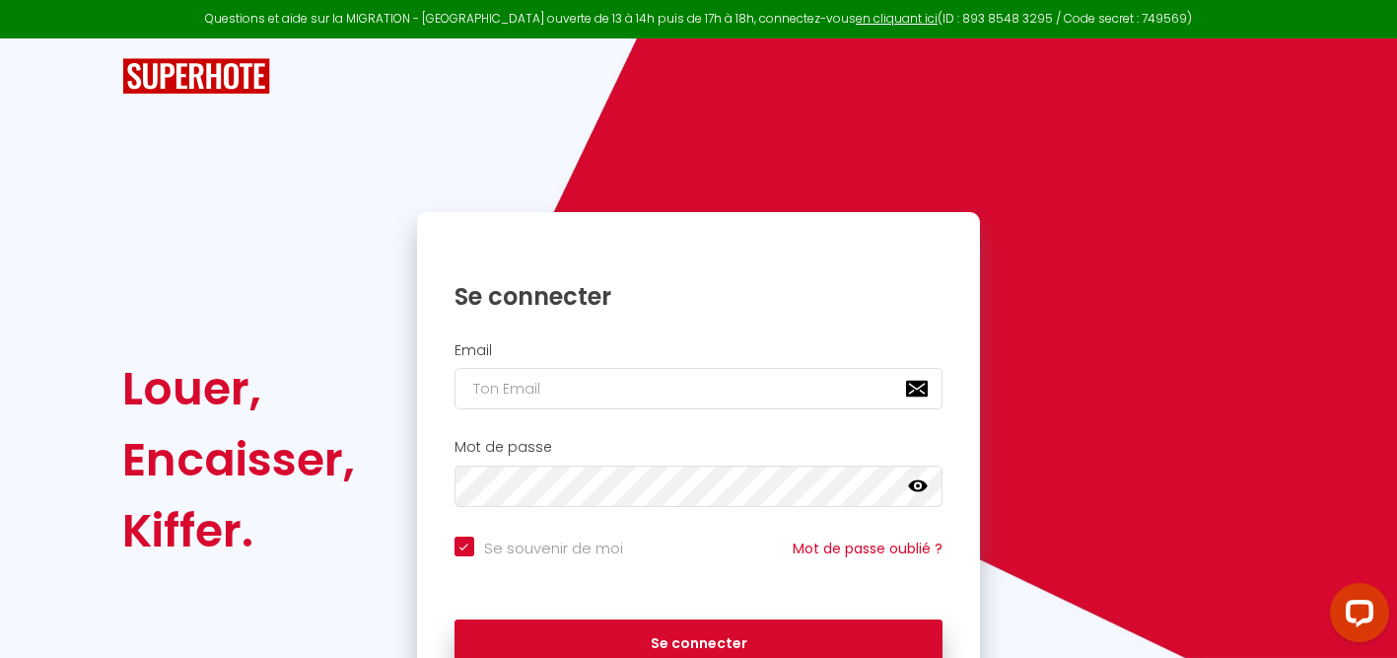
click at [824, 195] on div "Louer, Encaisser, Kiffer. Se connecter Email Mot de passe false Se souvenir de …" at bounding box center [698, 372] width 1153 height 668
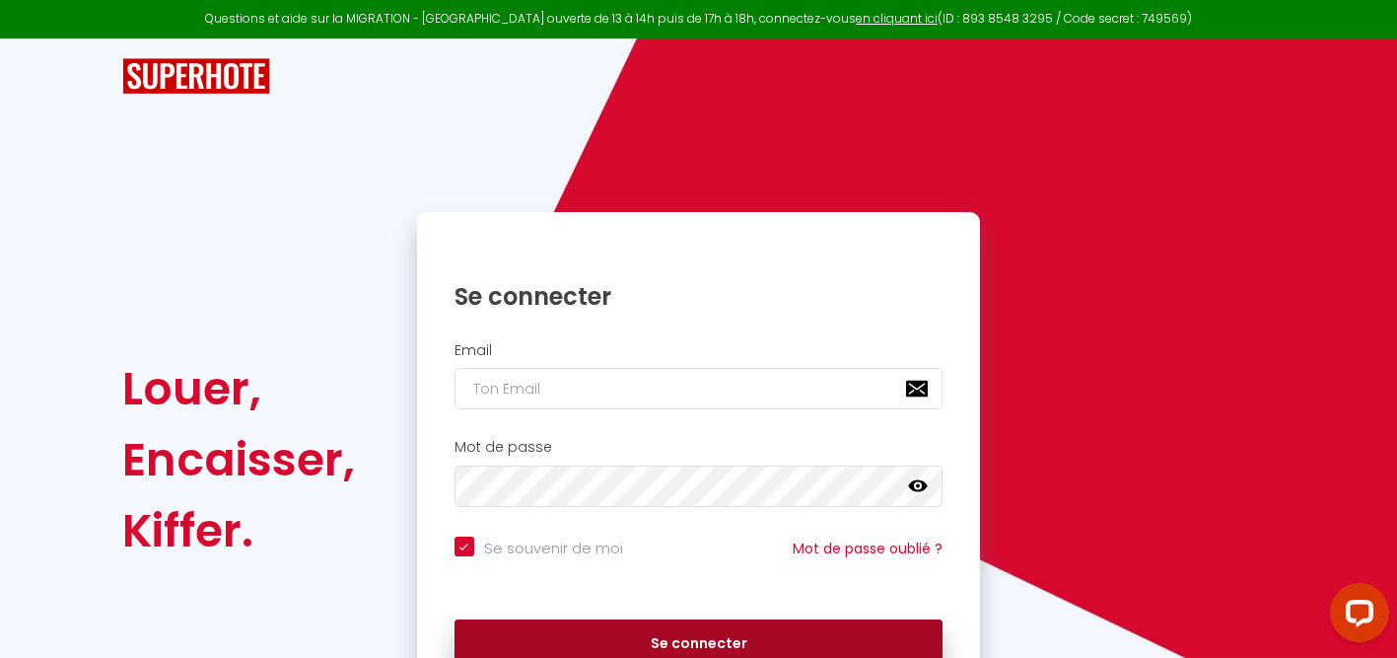
click at [690, 651] on button "Se connecter" at bounding box center [698, 643] width 489 height 49
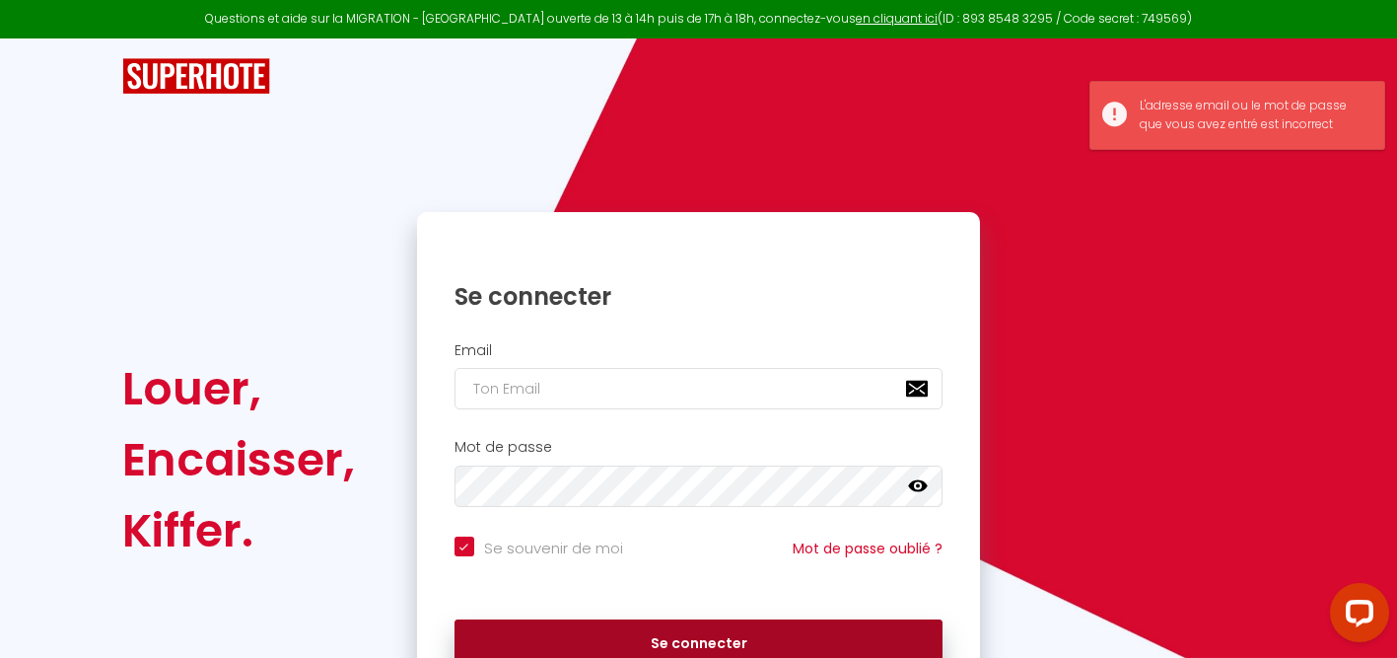
click at [690, 644] on button "Se connecter" at bounding box center [698, 643] width 489 height 49
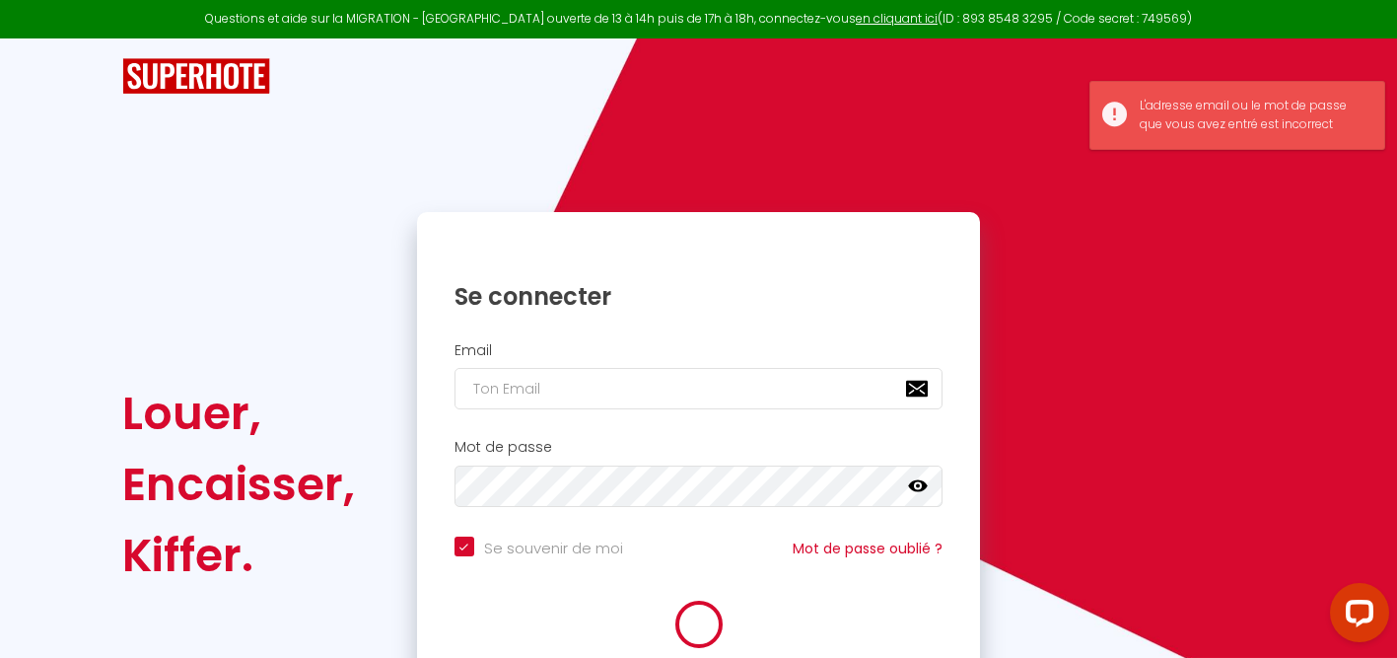
checkbox input "true"
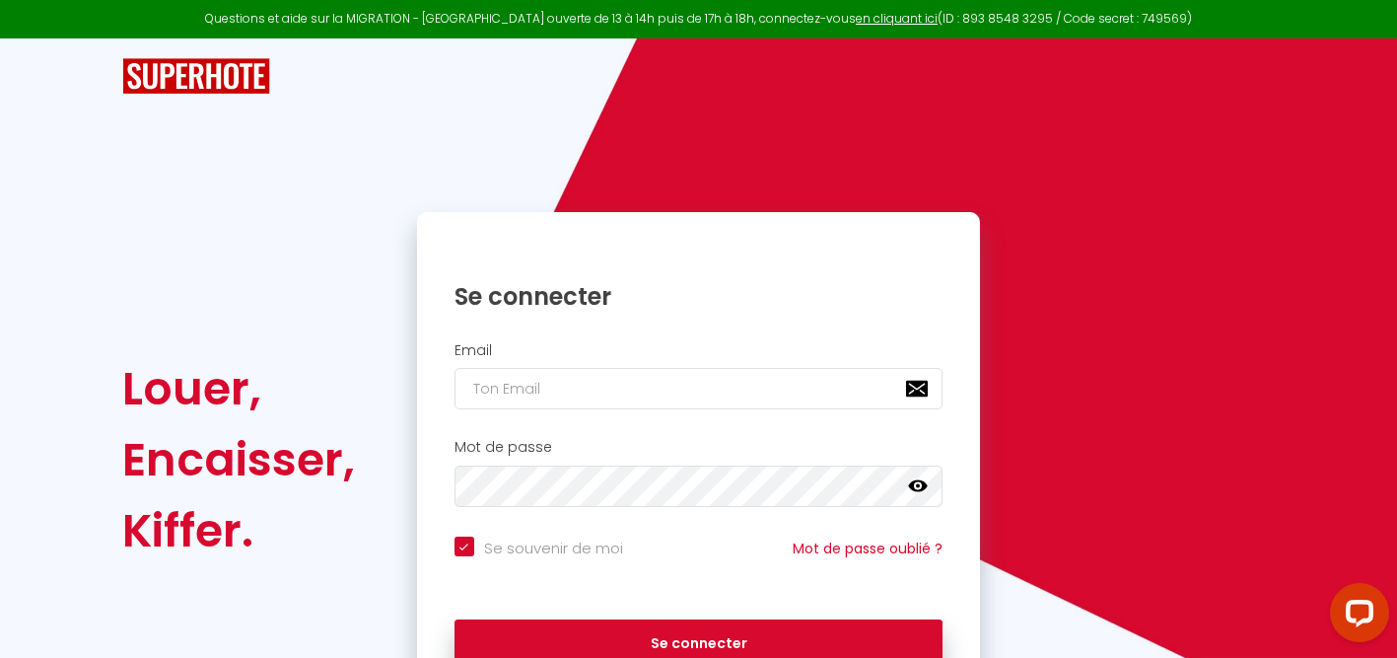
click at [724, 543] on div "Se souvenir de moi Mot de passe oublié ?" at bounding box center [699, 557] width 564 height 43
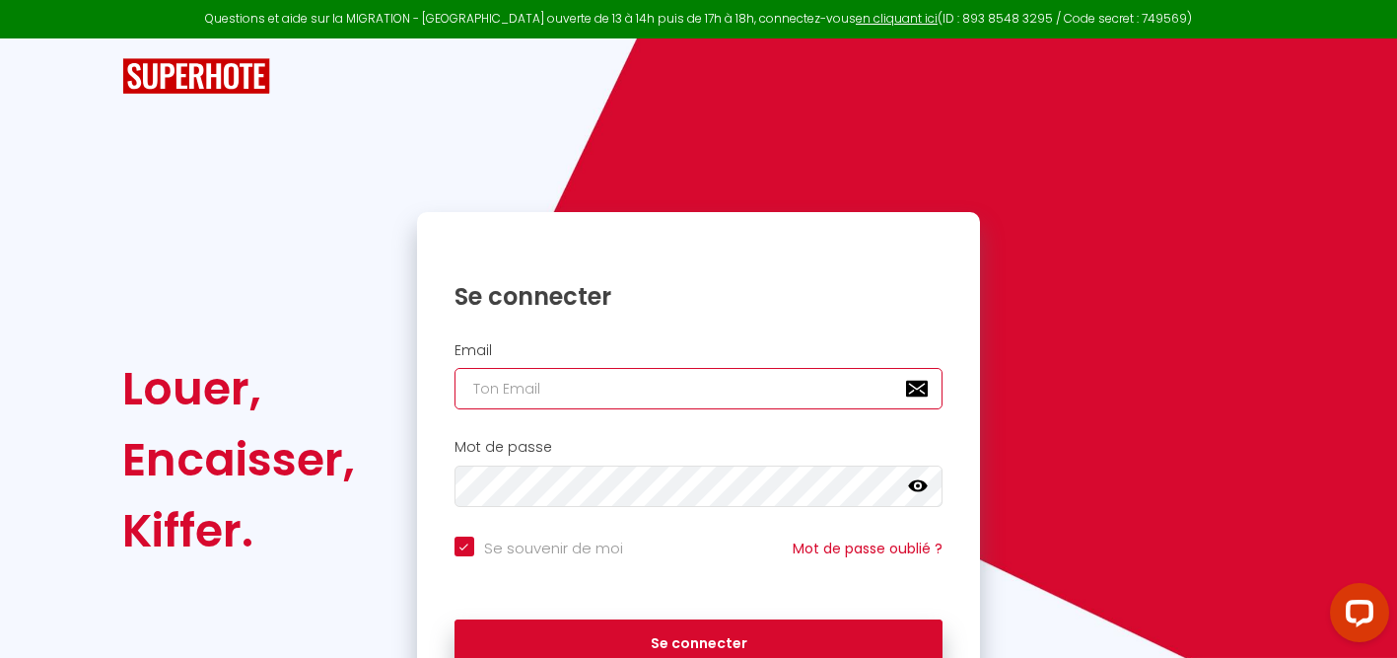
click at [500, 382] on input "email" at bounding box center [698, 388] width 489 height 41
type input "[EMAIL_ADDRESS][PERSON_NAME][DOMAIN_NAME]"
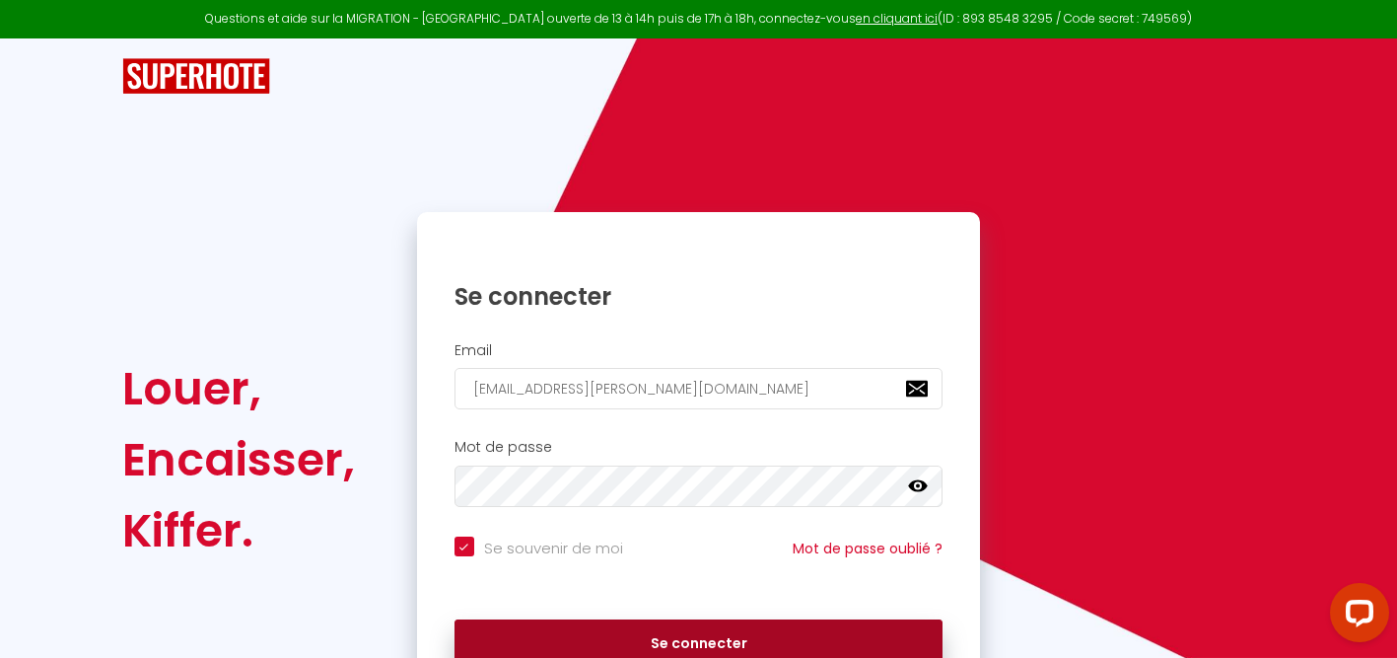
click at [668, 631] on button "Se connecter" at bounding box center [698, 643] width 489 height 49
click at [723, 638] on button "Se connecter" at bounding box center [698, 643] width 489 height 49
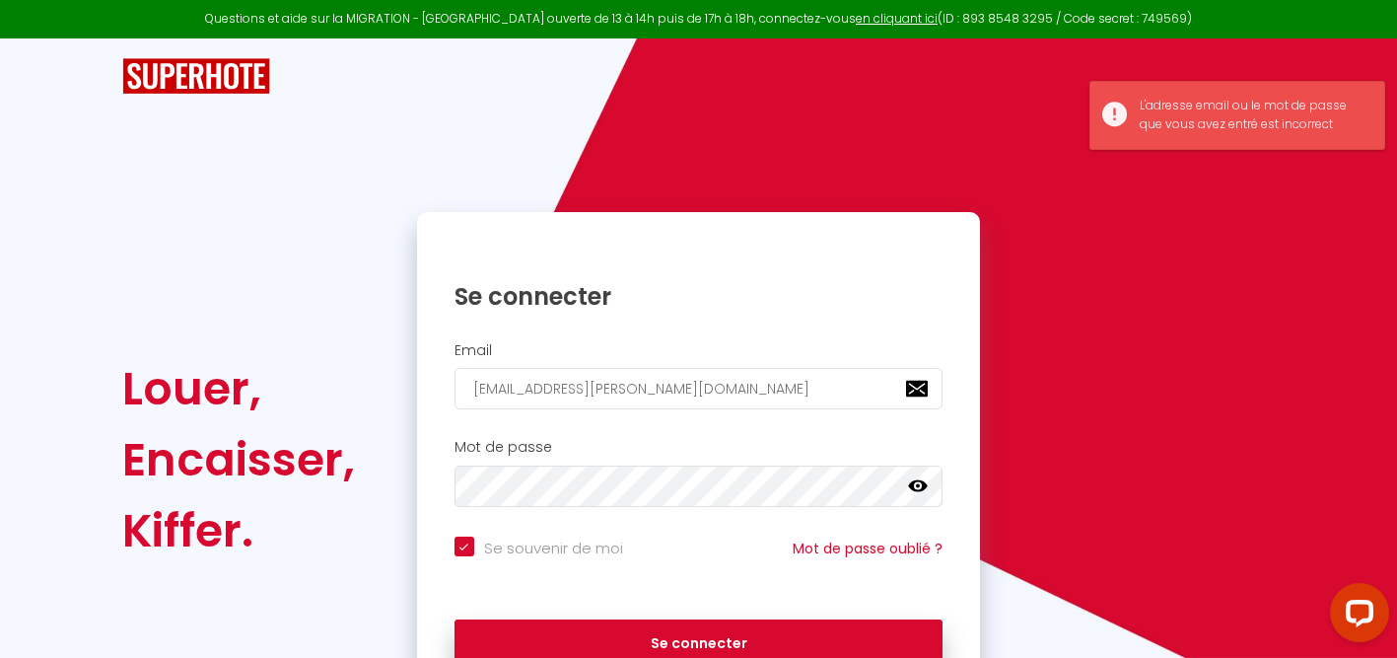
click at [929, 363] on div "Email [EMAIL_ADDRESS][PERSON_NAME][DOMAIN_NAME]" at bounding box center [699, 376] width 538 height 68
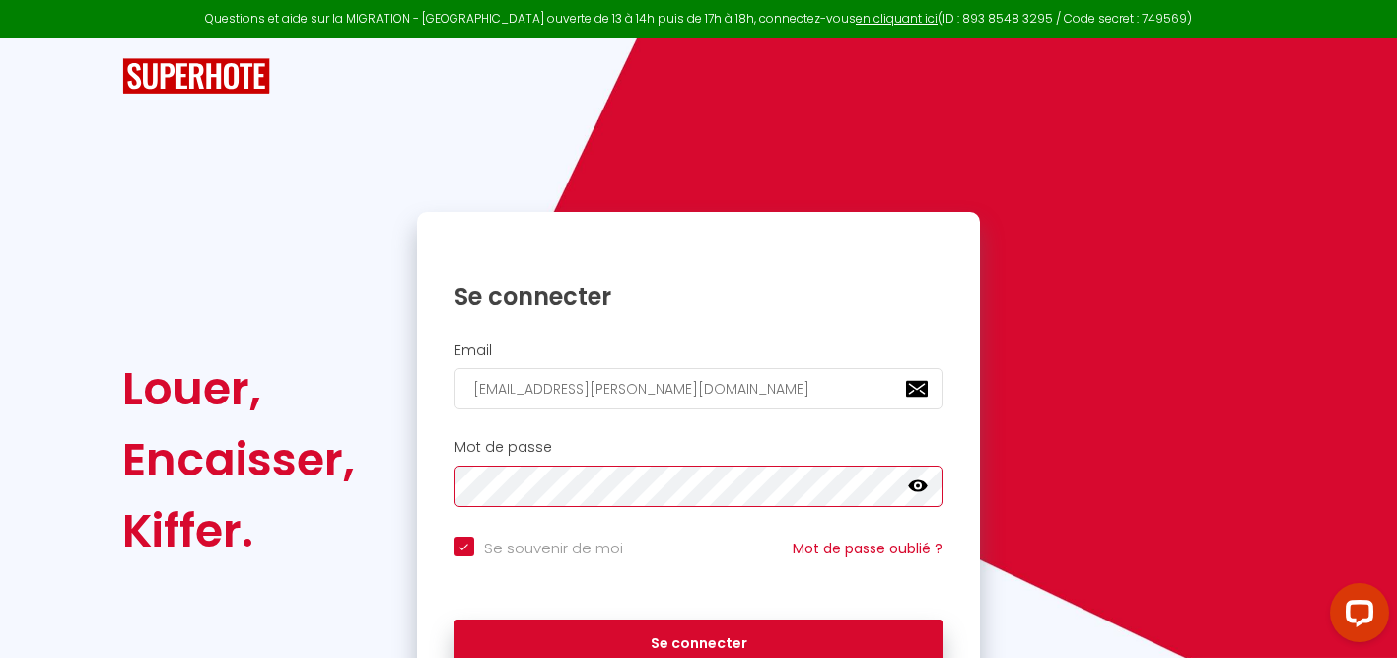
checkbox input "true"
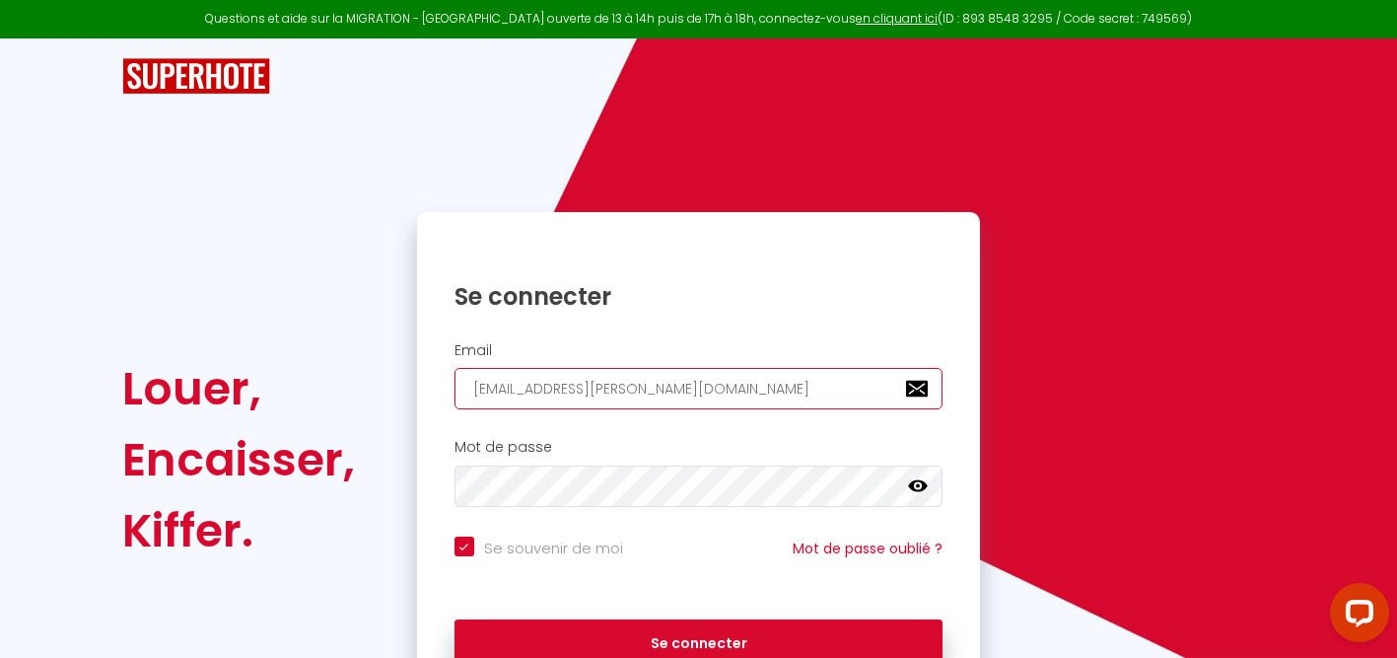
drag, startPoint x: 467, startPoint y: 384, endPoint x: 751, endPoint y: 416, distance: 285.7
click at [751, 416] on div "Email [EMAIL_ADDRESS][PERSON_NAME][DOMAIN_NAME]" at bounding box center [699, 381] width 564 height 98
checkbox input "true"
type input "w"
checkbox input "true"
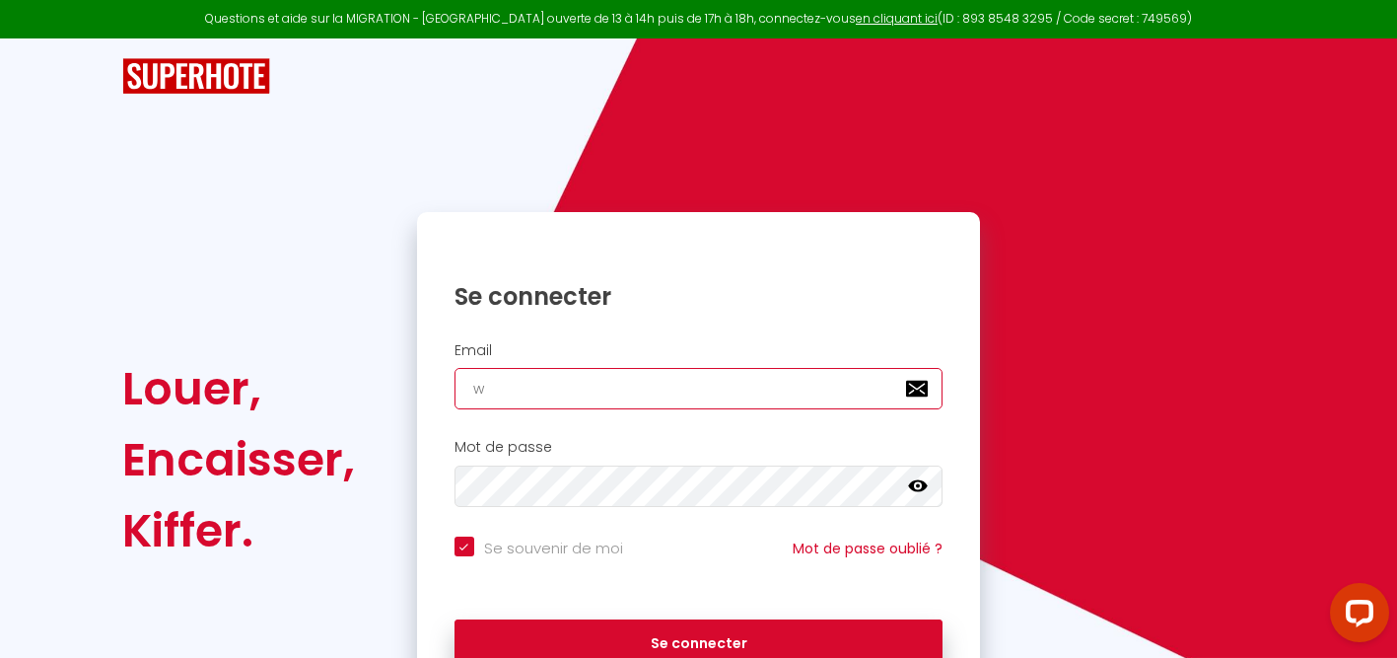
type input "wi"
checkbox input "true"
type input "win"
checkbox input "true"
type input "wine"
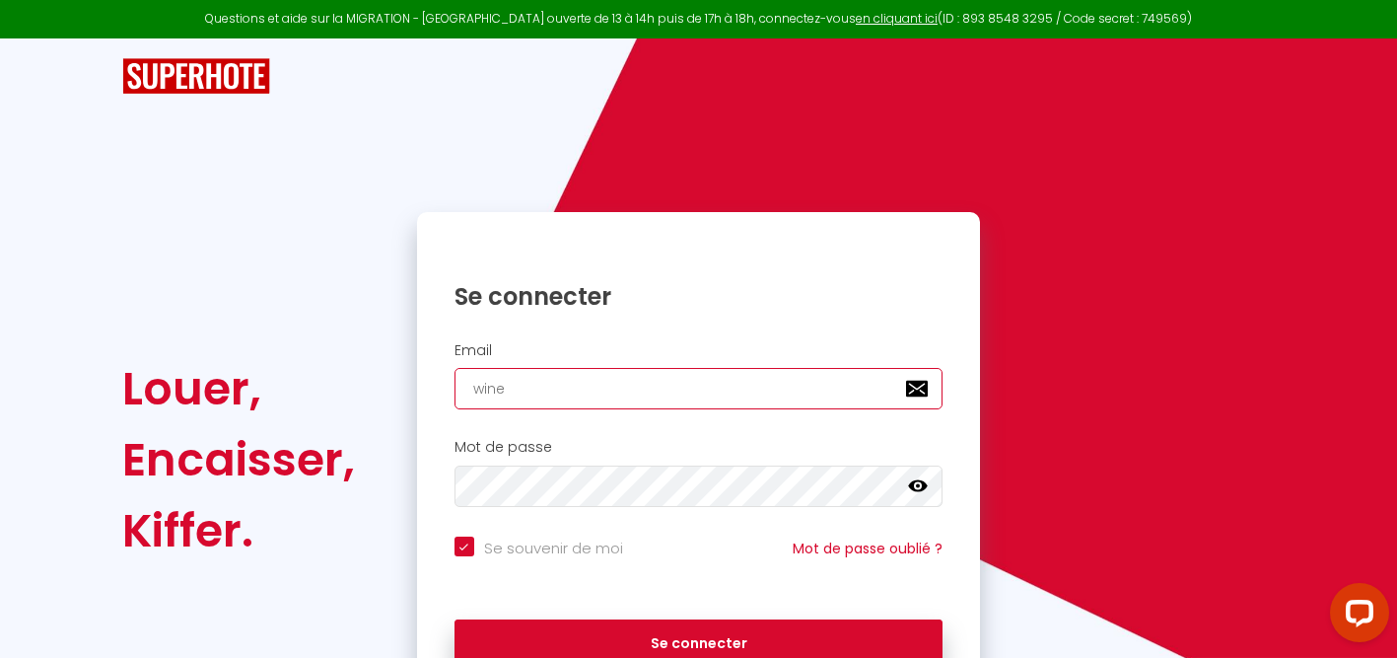
checkbox input "true"
type input "winen"
checkbox input "true"
type input "wineno"
checkbox input "true"
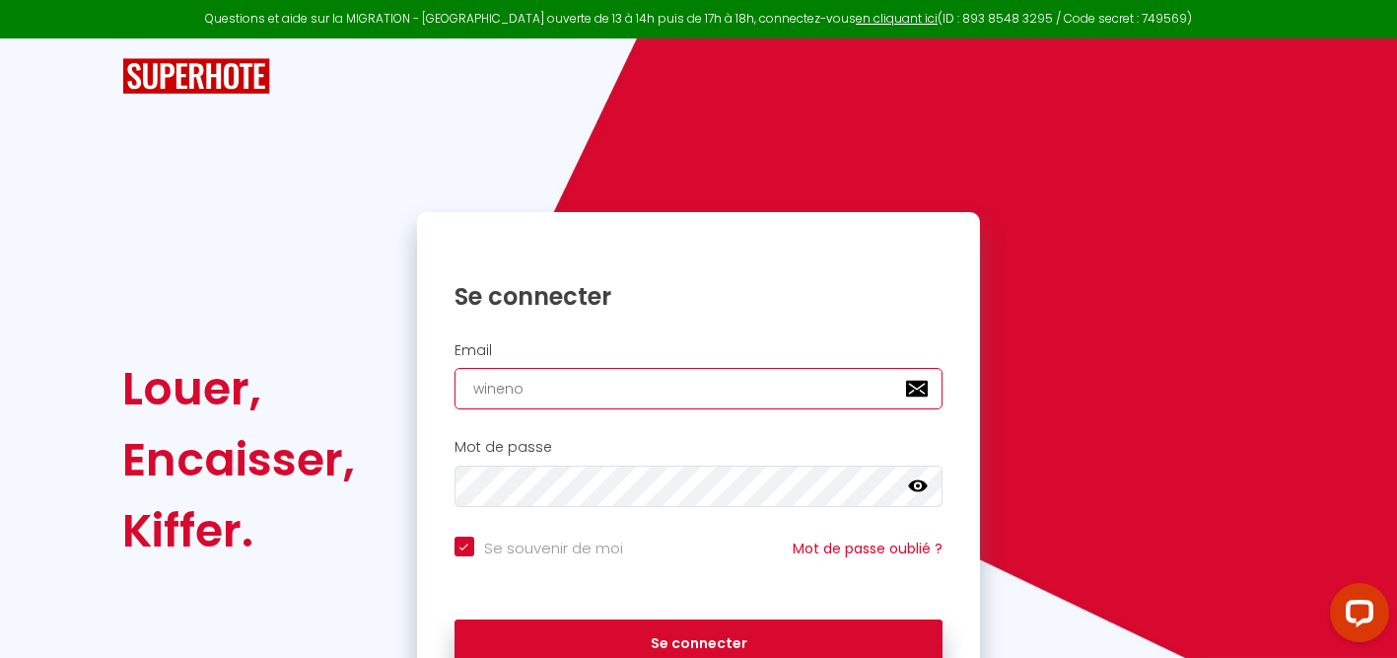
type input "winenot"
checkbox input "true"
type input "winenote"
checkbox input "true"
type input "winenote3"
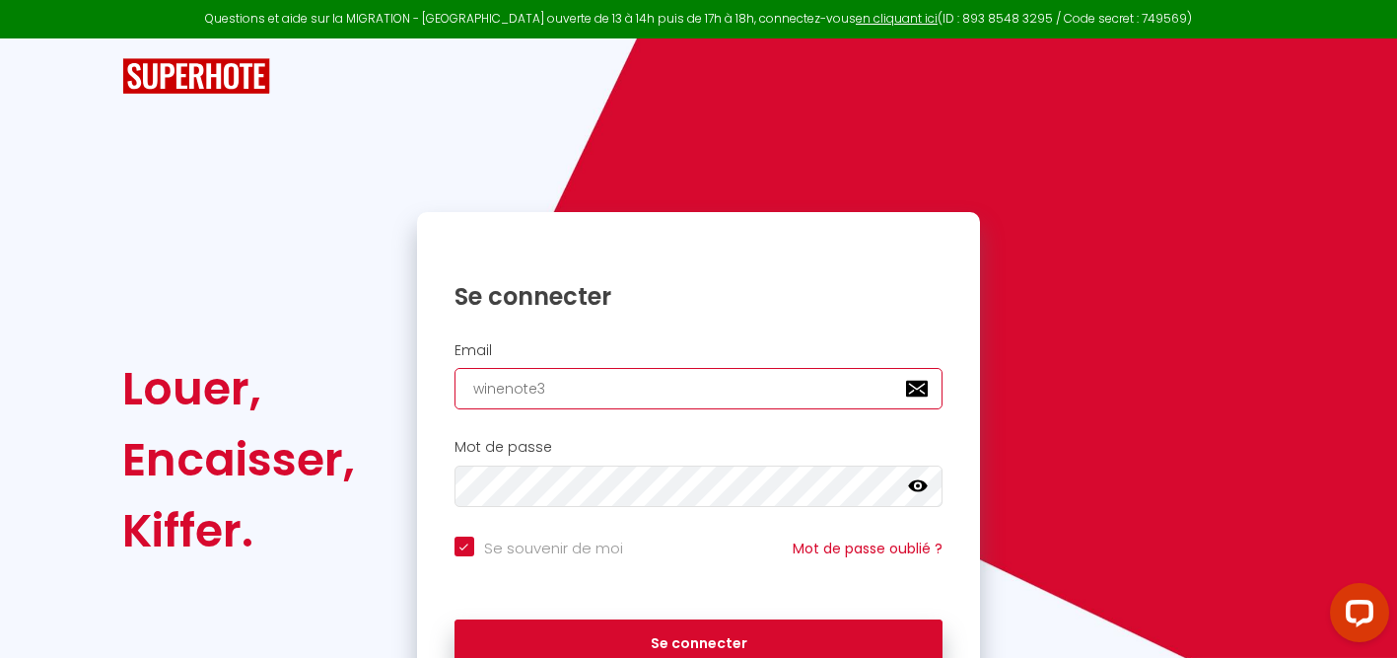
checkbox input "true"
type input "winenote34"
checkbox input "true"
type input "winenote34@"
checkbox input "true"
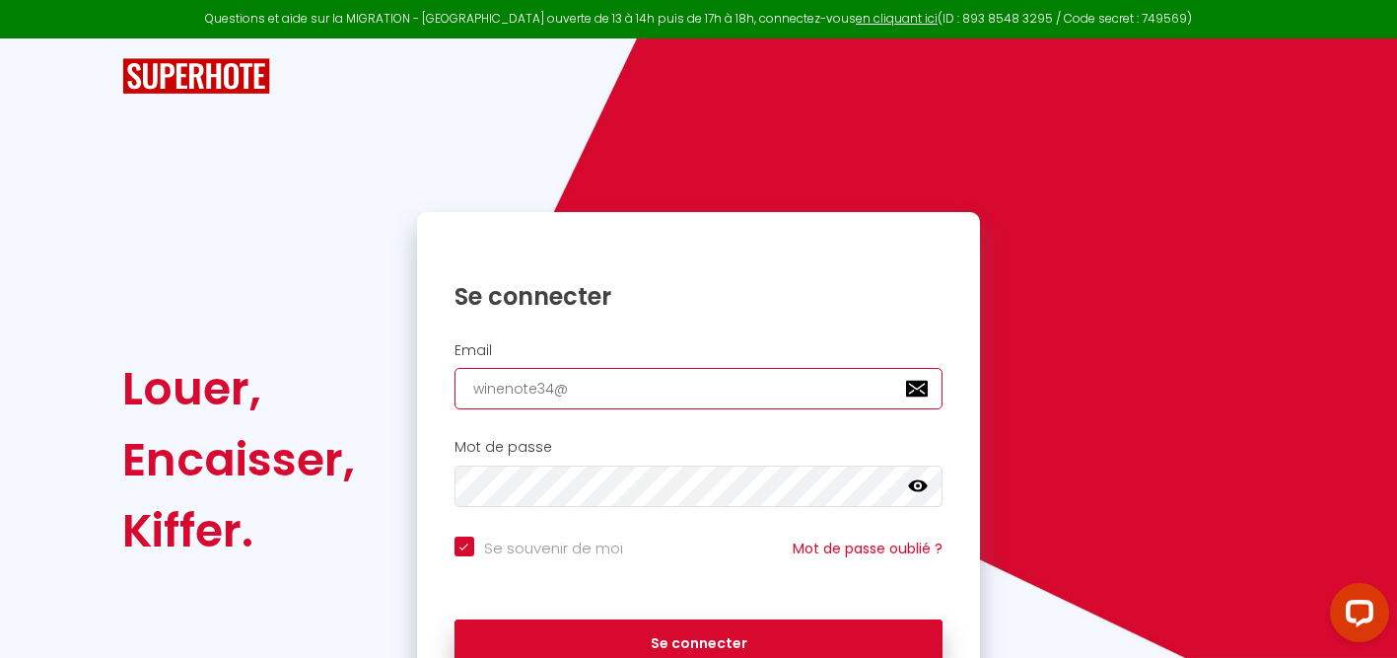
type input "winenote34@g"
checkbox input "true"
type input "winenote34@gm"
checkbox input "true"
type input "winenote34@gma"
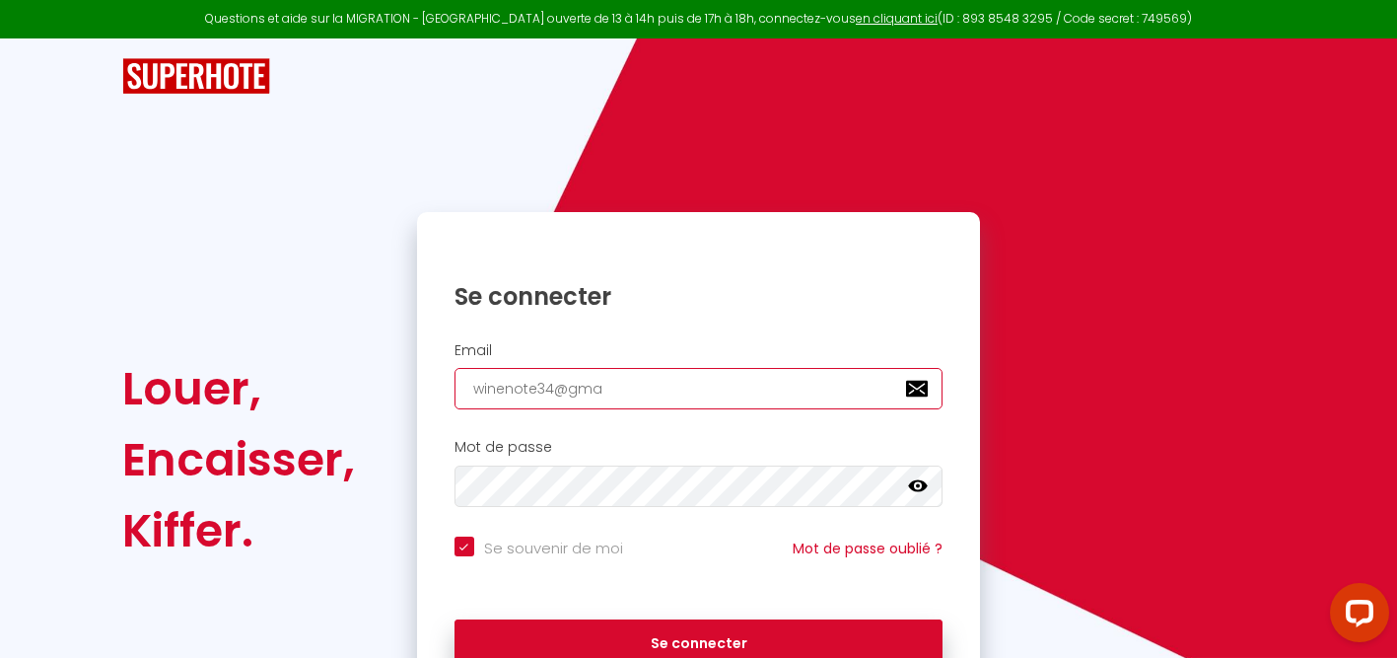
checkbox input "true"
type input "winenote34@gmai"
checkbox input "true"
type input "winenote34@gmaii"
checkbox input "true"
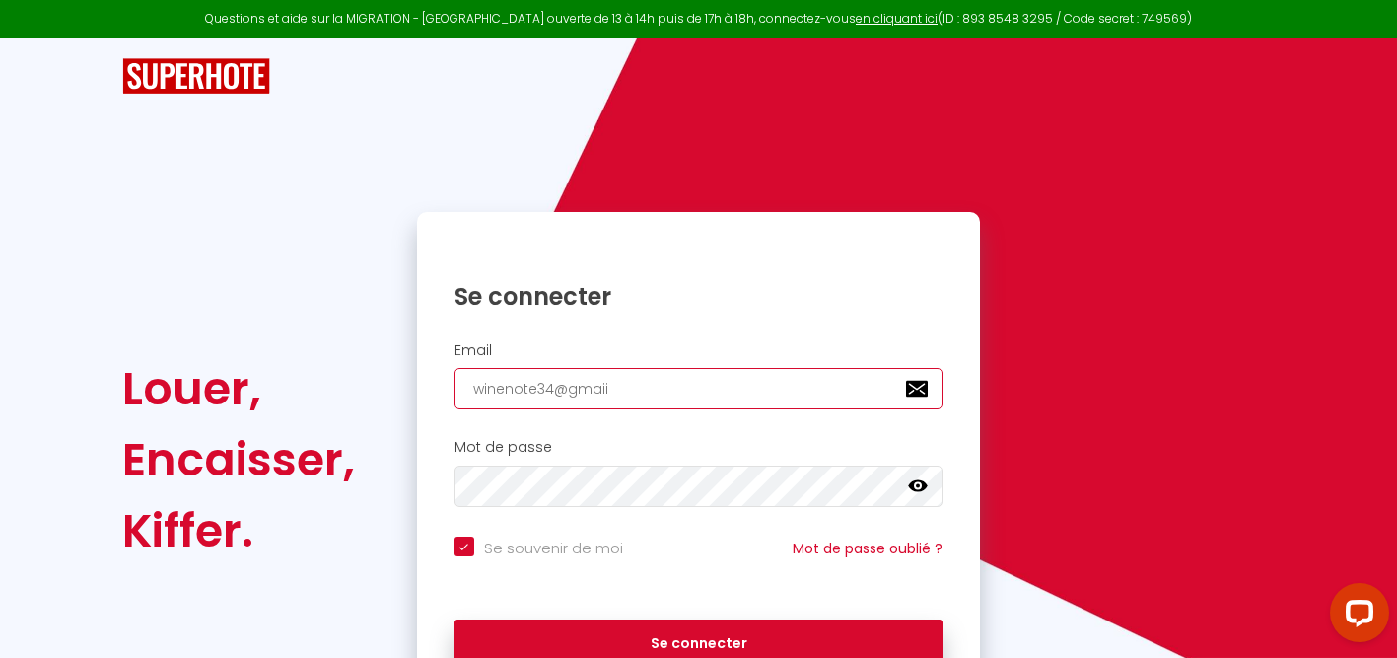
type input "winenote34@gmaiil"
checkbox input "true"
type input "winenote34@gmaiil."
checkbox input "true"
type input "winenote34@gmaiil.c"
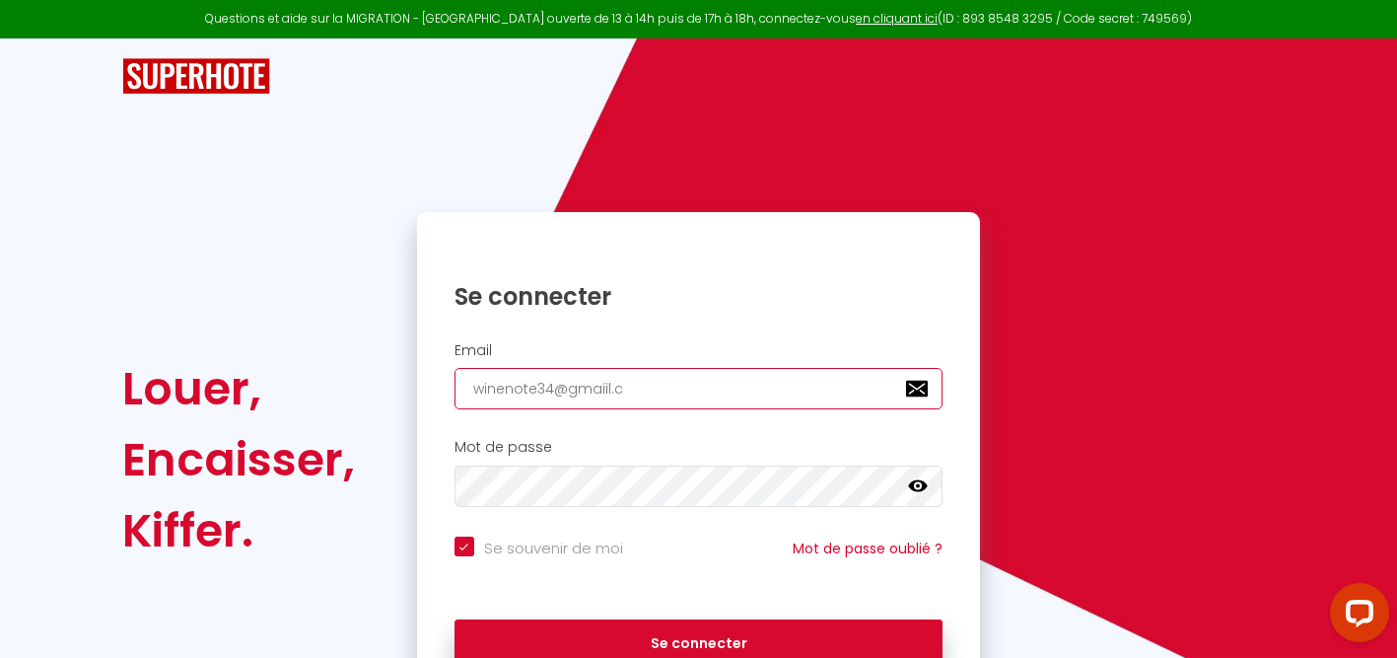
checkbox input "true"
type input "[EMAIL_ADDRESS][DOMAIN_NAME]"
checkbox input "true"
type input "[EMAIL_ADDRESS][DOMAIN_NAME]"
checkbox input "true"
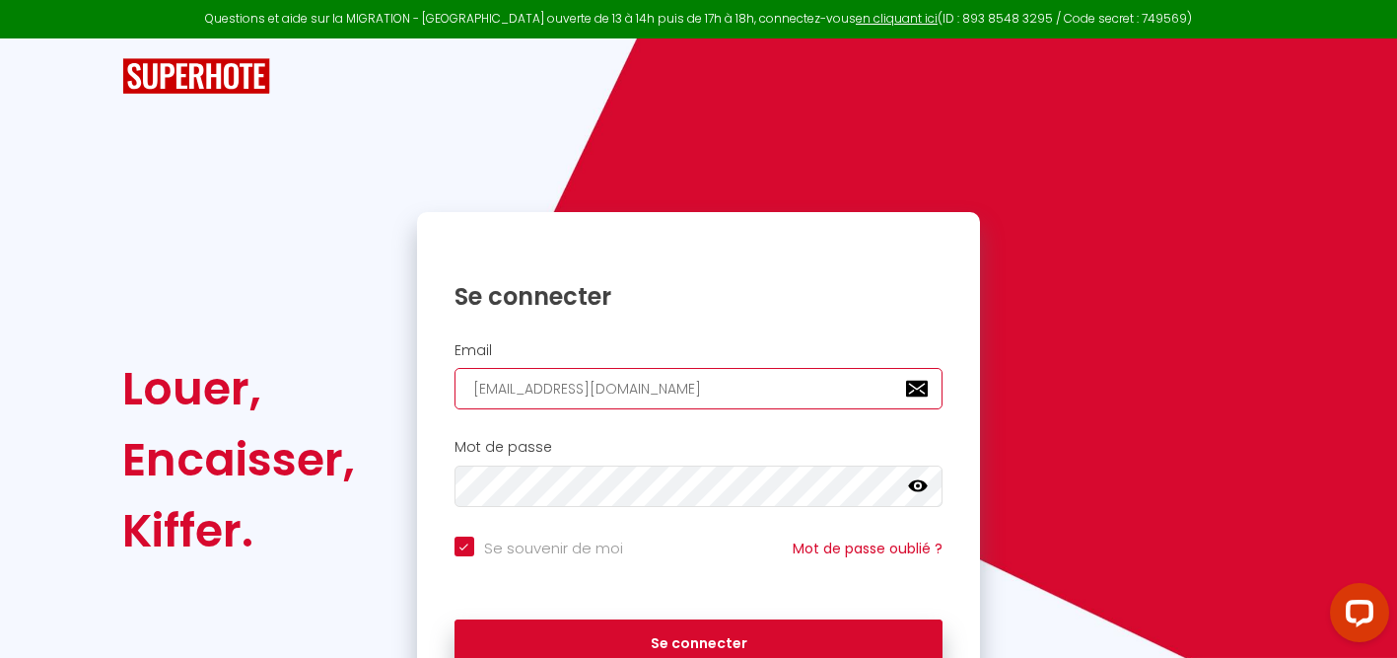
type input "[EMAIL_ADDRESS][DOMAIN_NAME]"
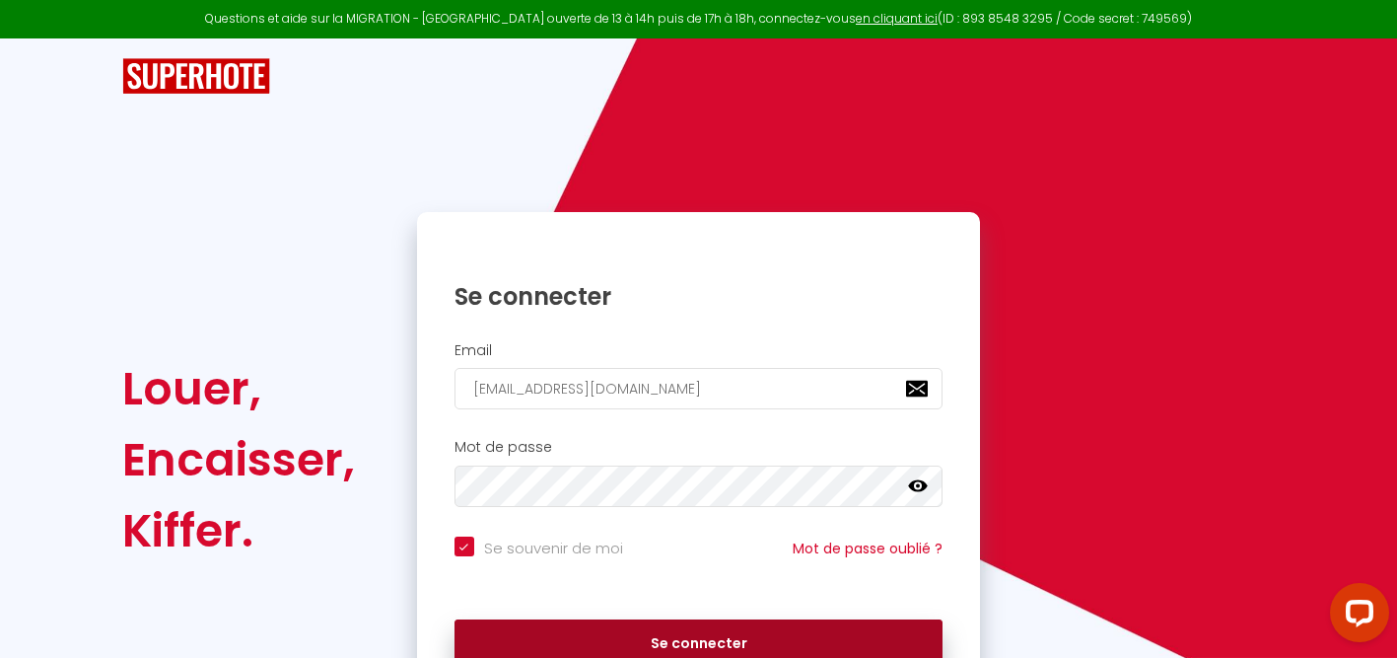
click at [653, 635] on button "Se connecter" at bounding box center [698, 643] width 489 height 49
checkbox input "true"
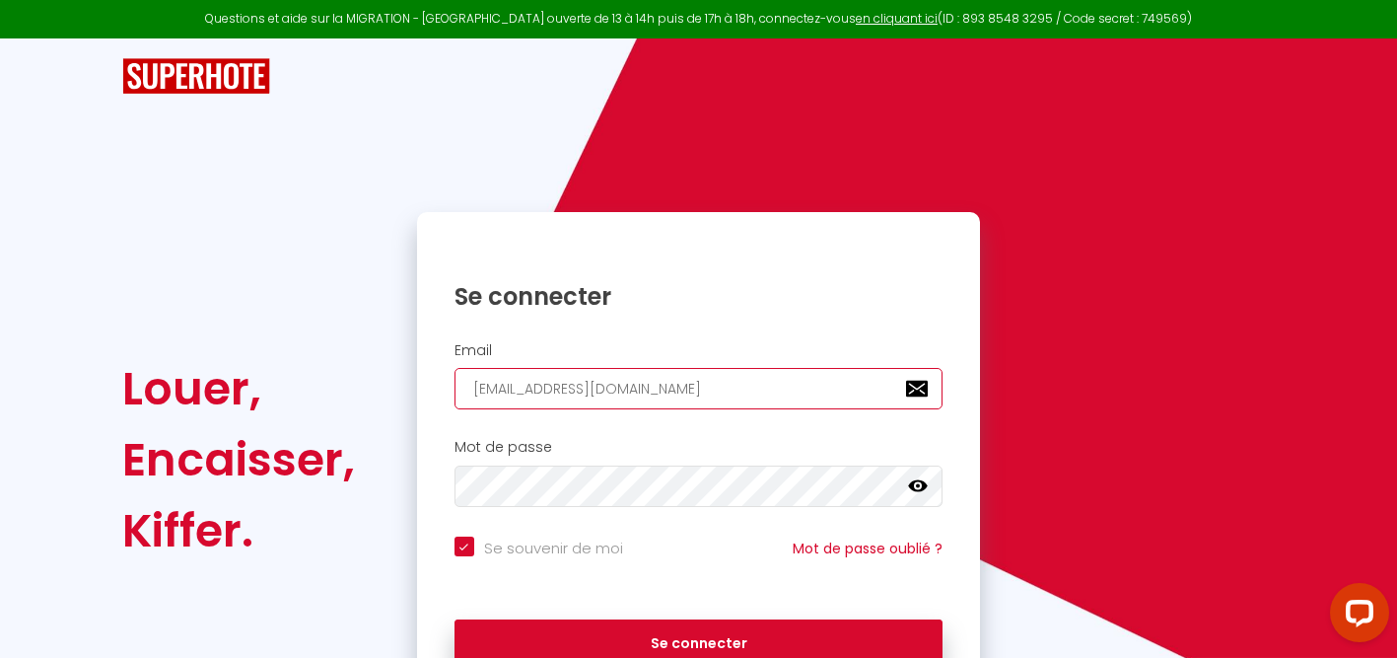
click at [605, 388] on input "[EMAIL_ADDRESS][DOMAIN_NAME]" at bounding box center [698, 388] width 489 height 41
type input "[EMAIL_ADDRESS][DOMAIN_NAME]"
checkbox input "true"
click at [660, 380] on input "[EMAIL_ADDRESS][DOMAIN_NAME]" at bounding box center [698, 388] width 489 height 41
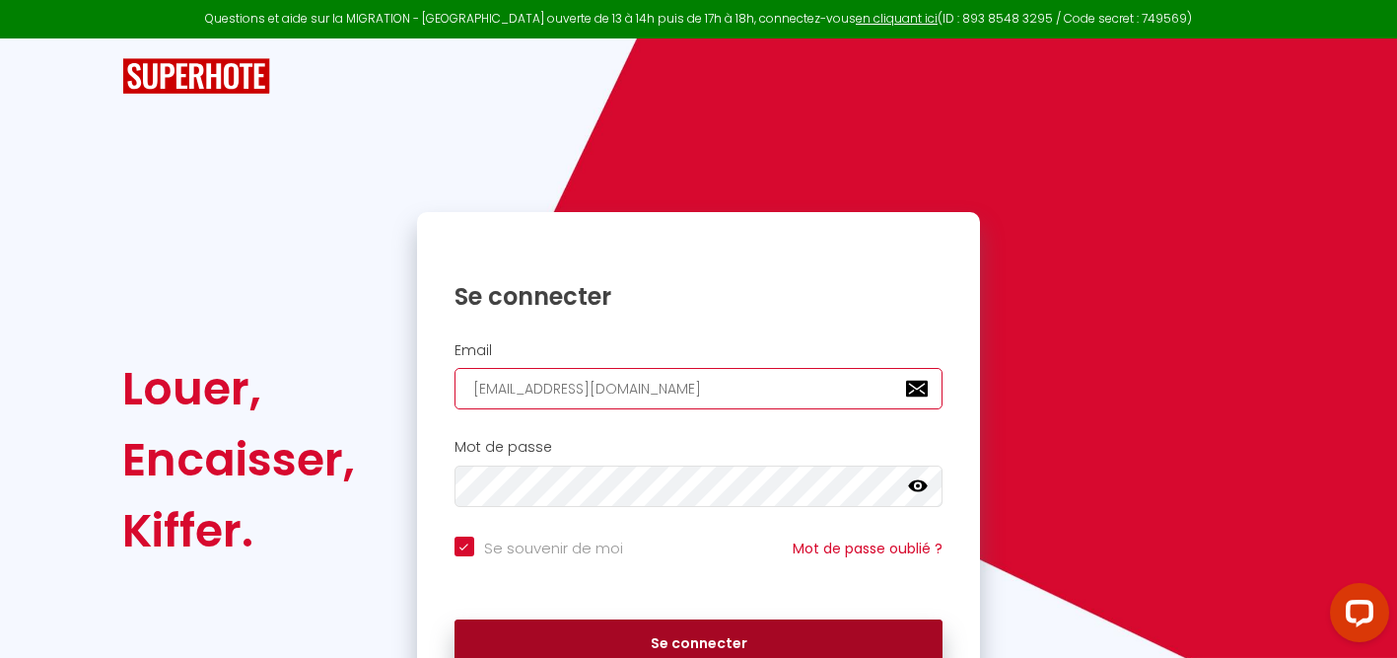
type input "[EMAIL_ADDRESS][DOMAIN_NAME]"
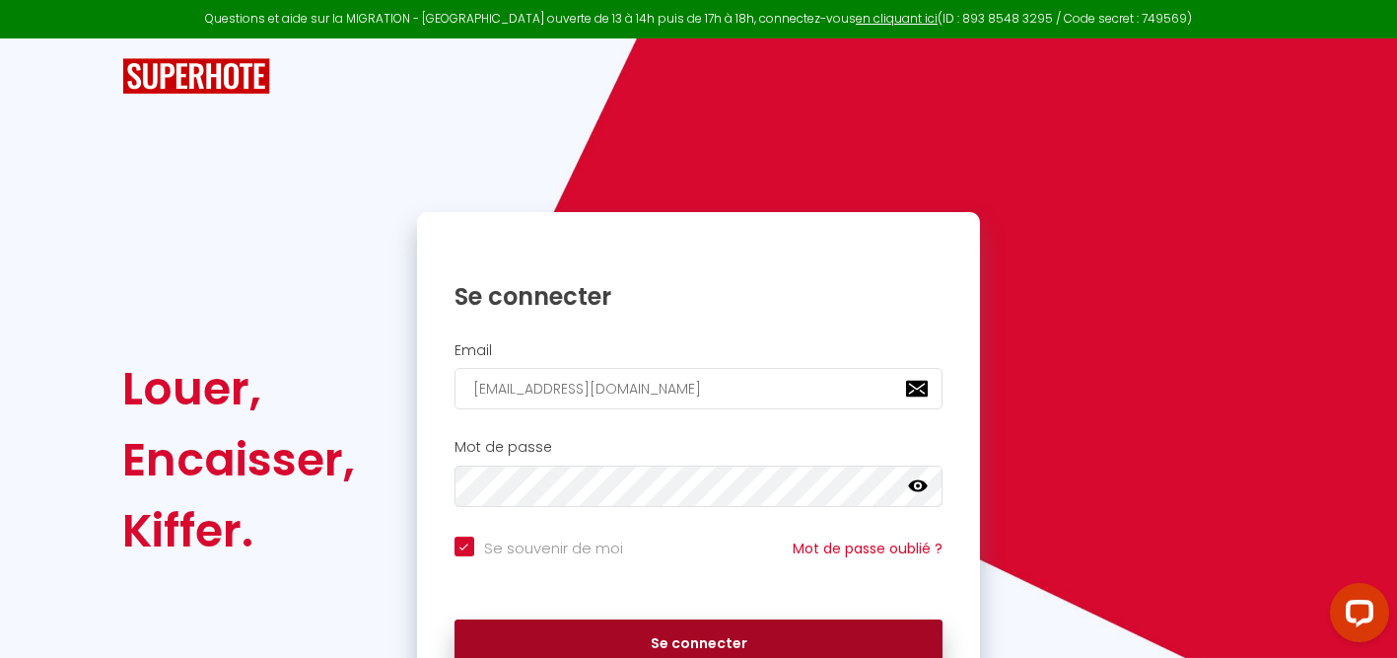
click at [663, 635] on button "Se connecter" at bounding box center [698, 643] width 489 height 49
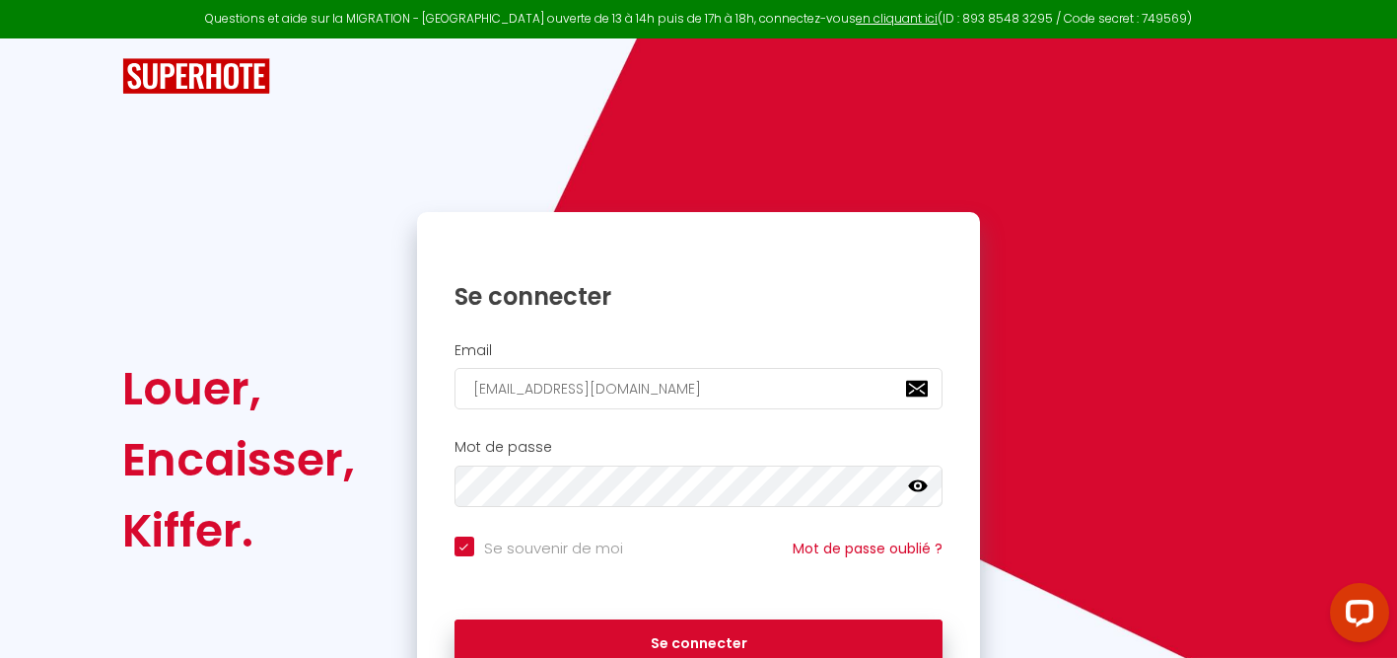
click at [920, 483] on icon at bounding box center [918, 486] width 20 height 20
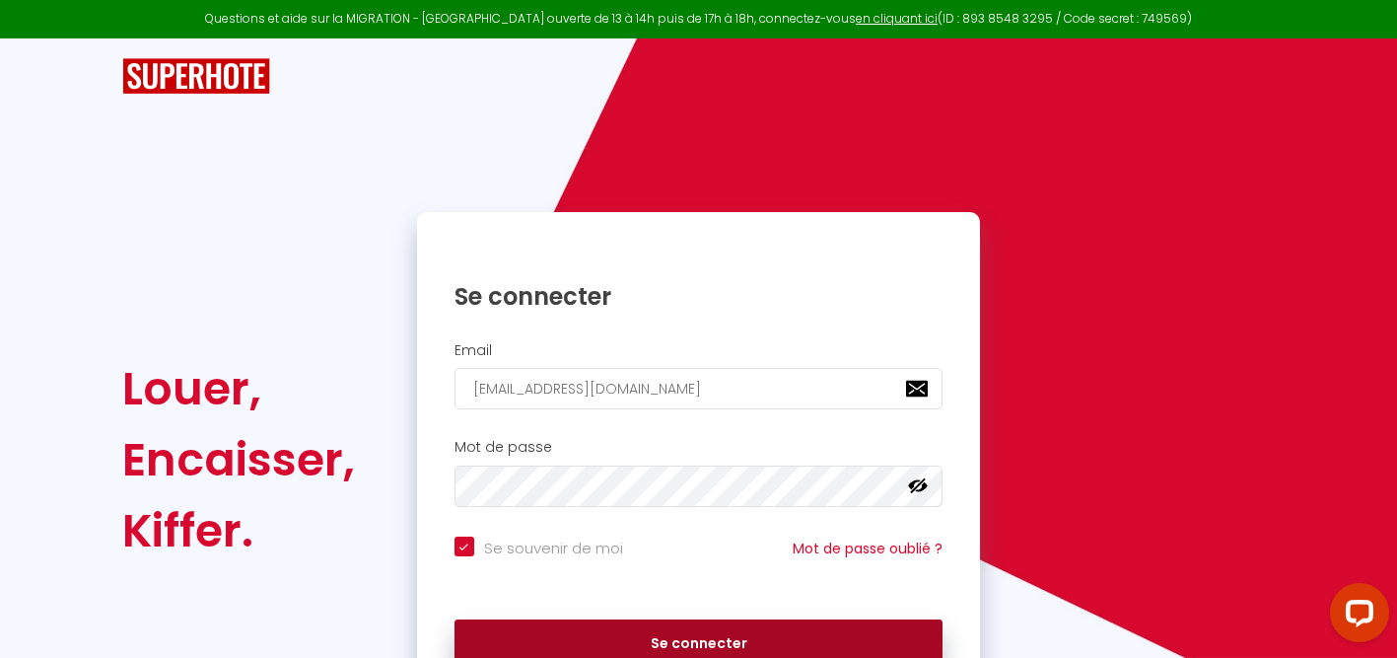
click at [731, 642] on button "Se connecter" at bounding box center [698, 643] width 489 height 49
checkbox input "true"
